Goal: Task Accomplishment & Management: Complete application form

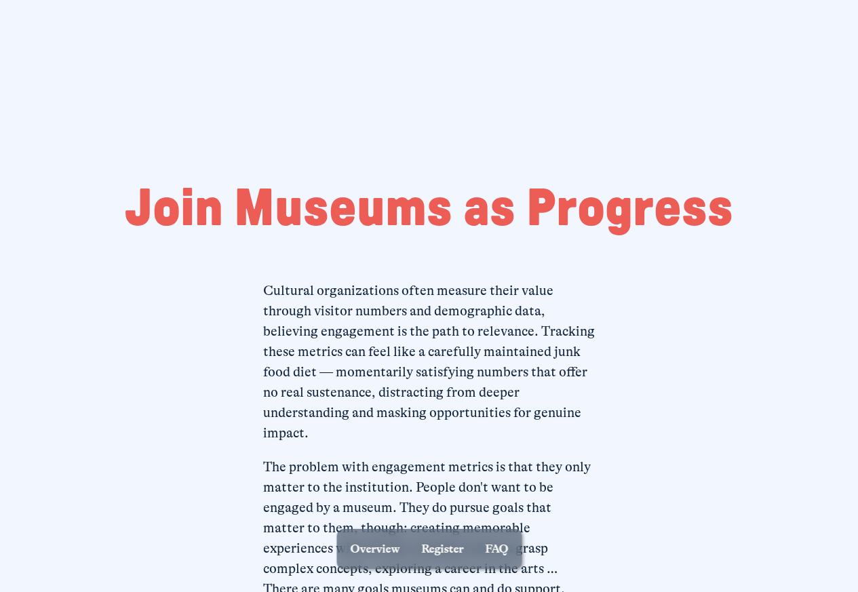
scroll to position [1033, 0]
